Goal: Check status

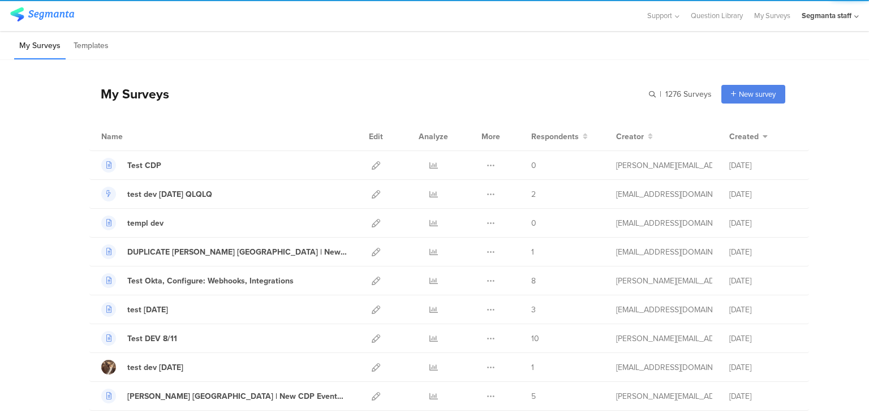
click at [857, 16] on icon at bounding box center [857, 16] width 5 height 8
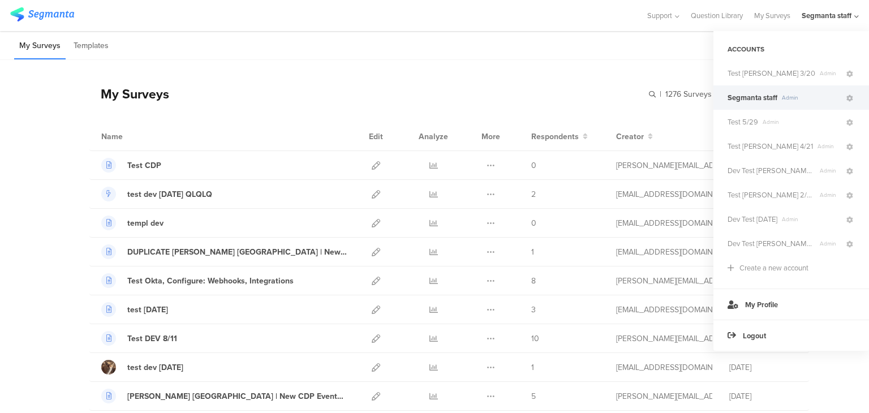
click at [460, 78] on div "My Surveys | 1276 Surveys New survey Start from scratch Choose from templates" at bounding box center [437, 93] width 696 height 45
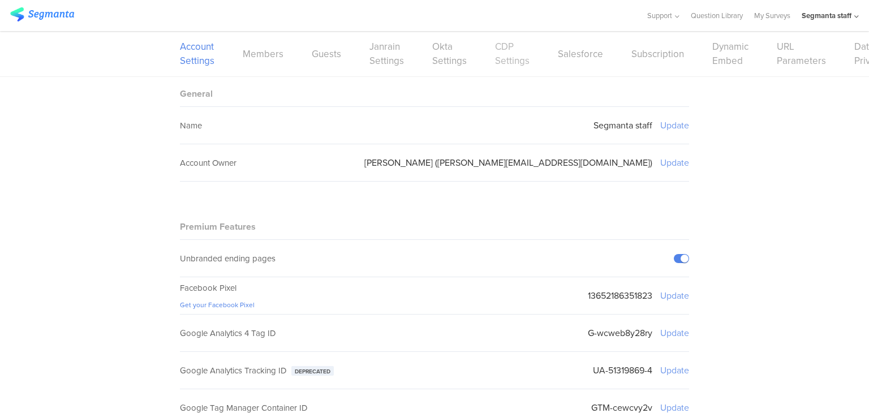
click at [508, 64] on link "CDP Settings" at bounding box center [512, 54] width 35 height 28
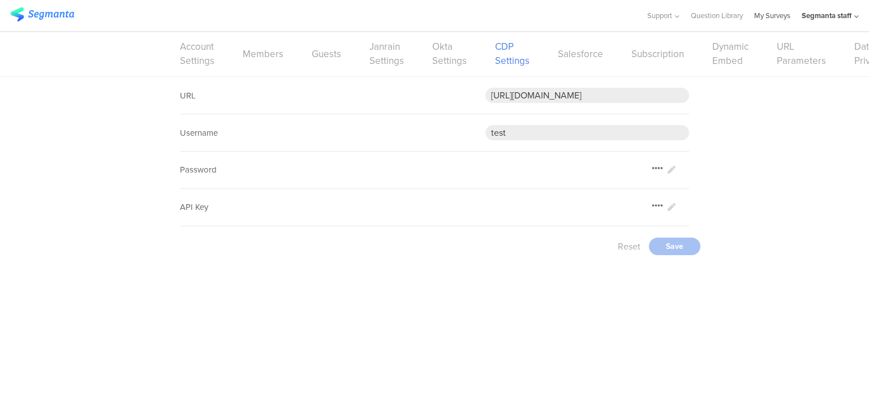
click at [778, 18] on link "My Surveys" at bounding box center [773, 15] width 36 height 31
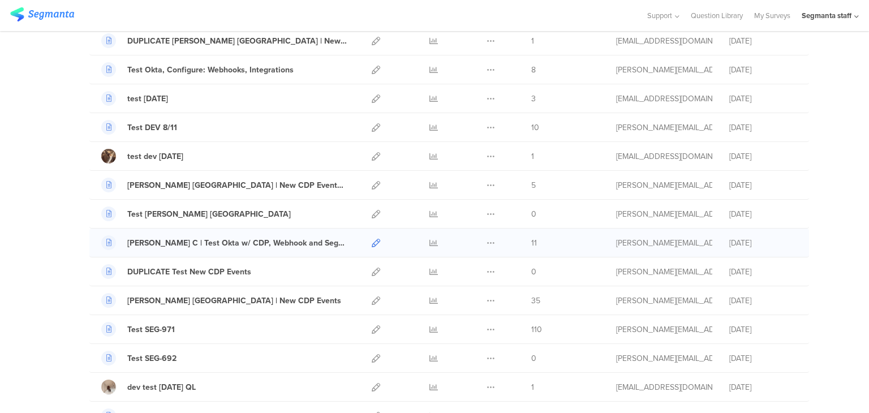
scroll to position [283, 0]
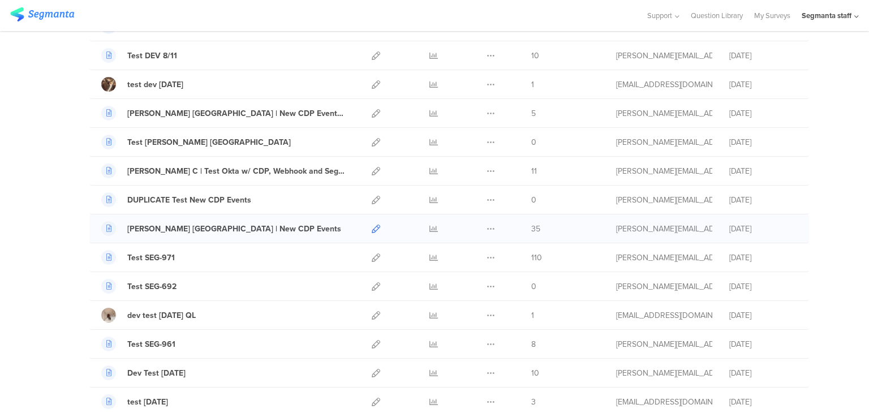
click at [372, 229] on icon at bounding box center [376, 229] width 8 height 8
click at [430, 226] on icon at bounding box center [434, 229] width 8 height 8
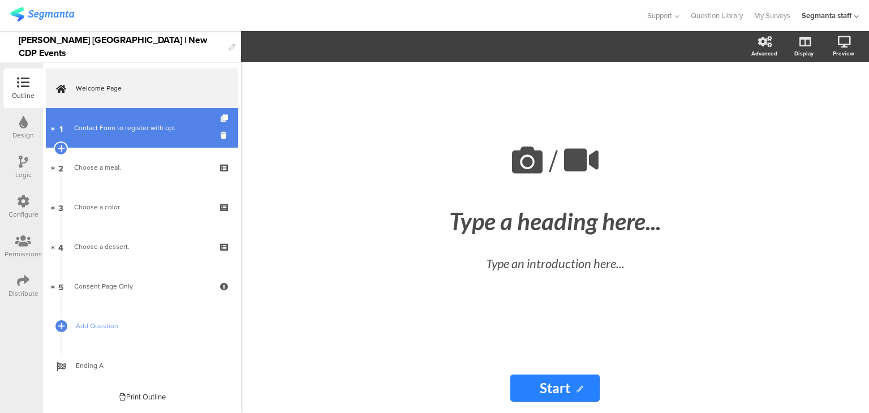
click at [126, 121] on link "1 Contact Form to register with opt" at bounding box center [142, 128] width 192 height 40
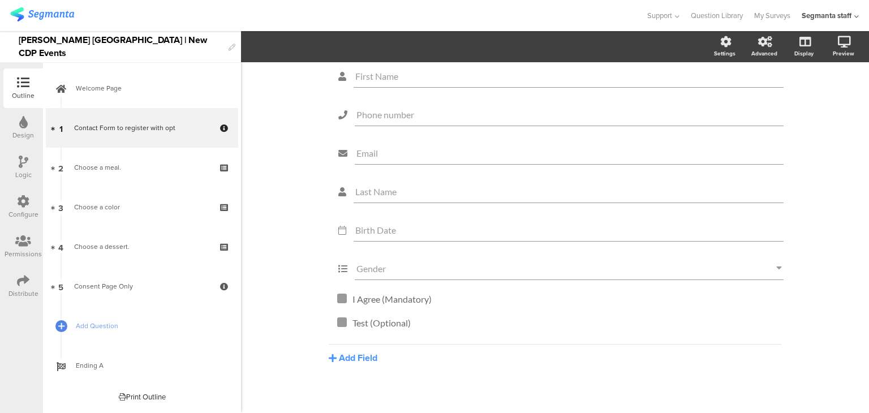
scroll to position [119, 0]
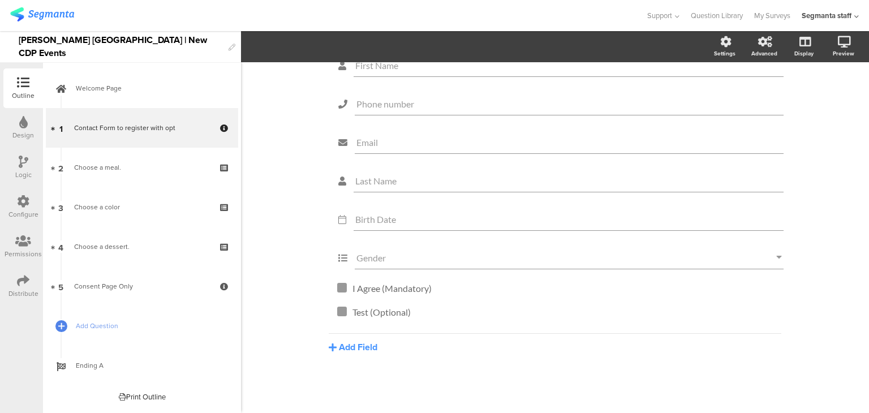
click at [25, 285] on icon at bounding box center [23, 281] width 12 height 12
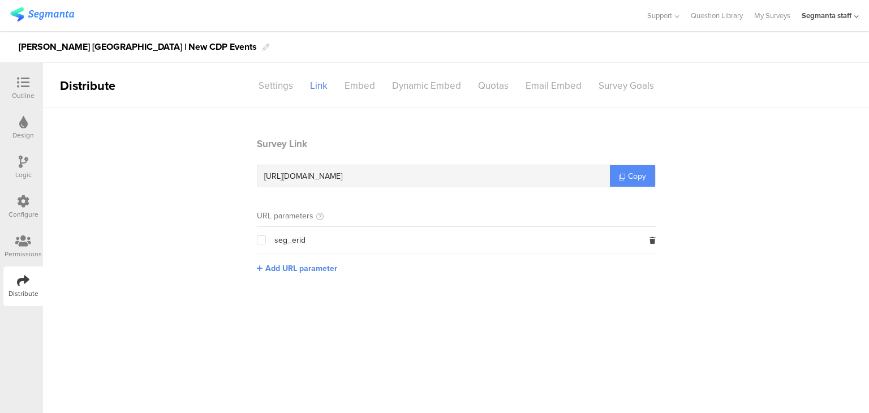
click at [645, 179] on span "Copy" at bounding box center [637, 176] width 18 height 12
click at [644, 179] on span "Copy" at bounding box center [637, 176] width 18 height 12
click at [643, 179] on span "Copy" at bounding box center [637, 176] width 18 height 12
click at [642, 179] on span "Copy" at bounding box center [637, 176] width 18 height 12
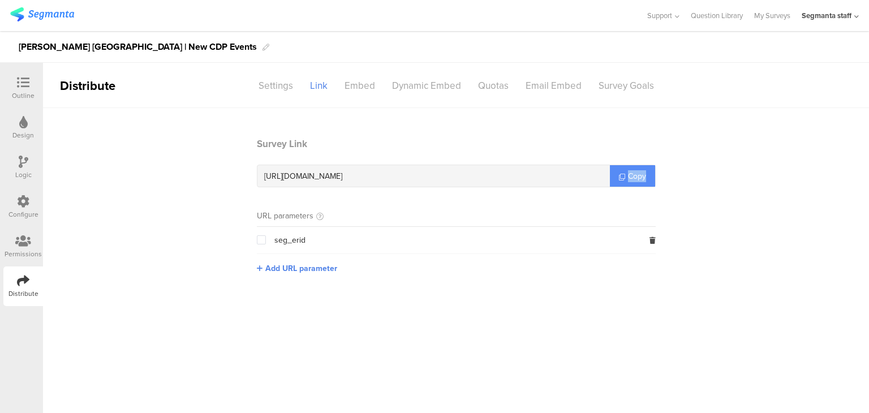
click at [642, 179] on span "Copy" at bounding box center [637, 176] width 18 height 12
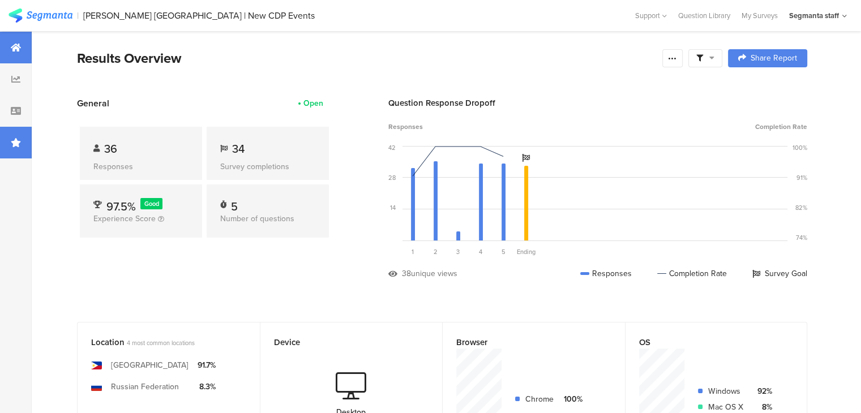
click at [9, 128] on div at bounding box center [16, 143] width 32 height 32
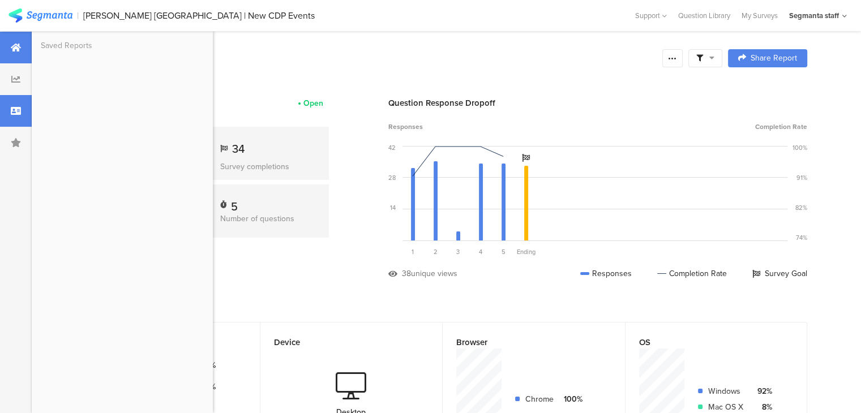
click at [16, 106] on icon at bounding box center [16, 110] width 10 height 9
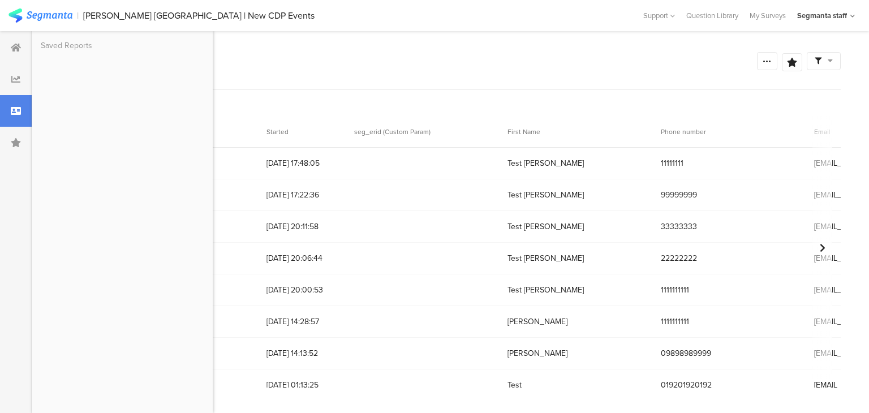
click at [363, 84] on div "Survey Respondents Confidence Level 95 % Preview survey Edit survey Export Resu…" at bounding box center [447, 70] width 790 height 39
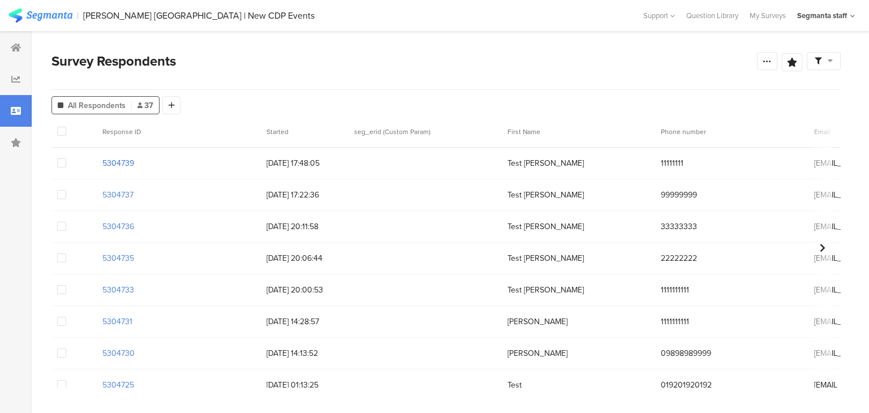
drag, startPoint x: 138, startPoint y: 166, endPoint x: 102, endPoint y: 165, distance: 35.7
click at [102, 165] on div "5304739" at bounding box center [179, 163] width 164 height 23
copy section "5304739"
